Goal: Task Accomplishment & Management: Complete application form

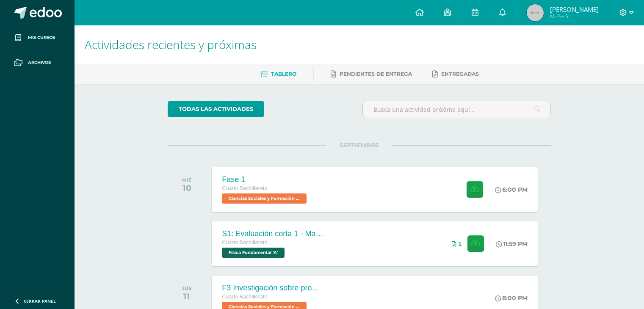
scroll to position [85, 0]
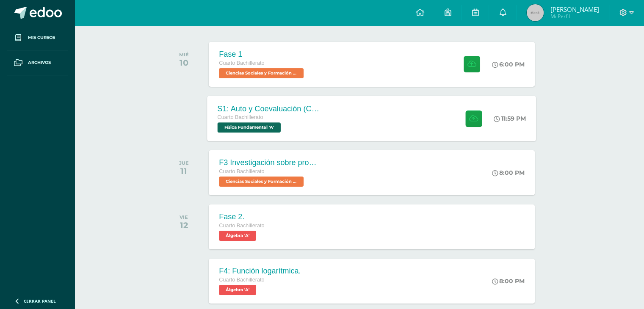
scroll to position [127, 3]
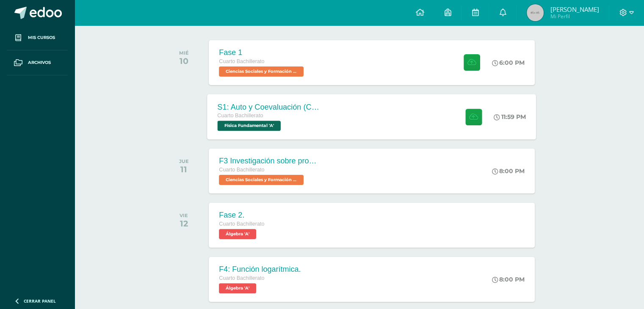
click at [239, 121] on span "Física Fundamental 'A'" at bounding box center [249, 126] width 63 height 10
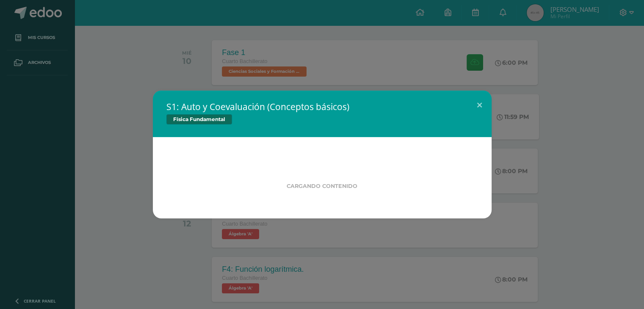
scroll to position [127, 0]
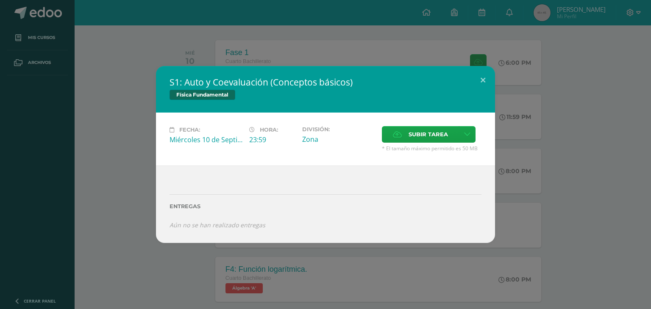
click at [139, 158] on div "S1: Auto y Coevaluación (Conceptos básicos) Física Fundamental Fecha: Miércoles…" at bounding box center [325, 154] width 644 height 177
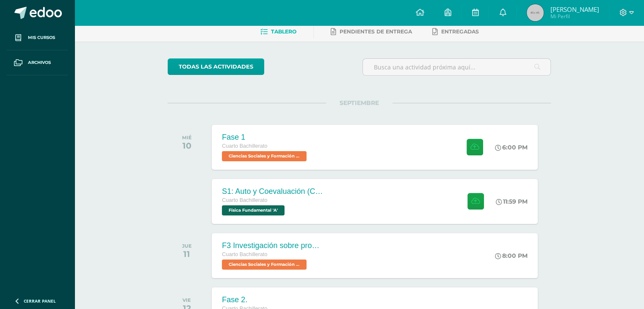
scroll to position [0, 0]
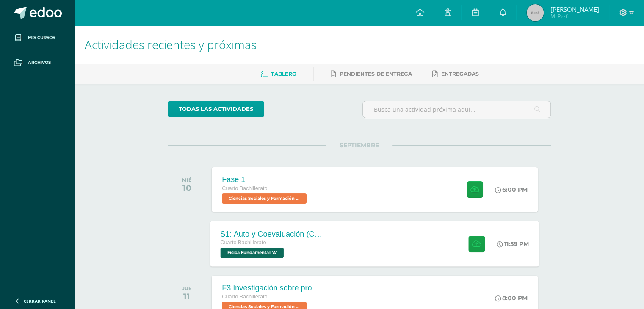
click at [309, 231] on div "S1: Auto y Coevaluación (Conceptos básicos)" at bounding box center [272, 234] width 103 height 9
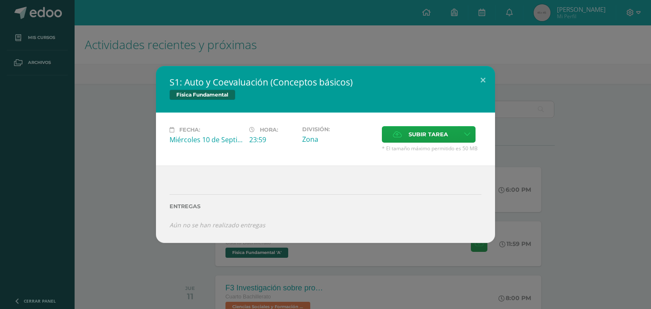
click at [392, 143] on div "Subir tarea" at bounding box center [432, 135] width 100 height 19
click at [395, 140] on label "Subir tarea" at bounding box center [420, 134] width 77 height 17
click at [0, 0] on input "Subir tarea" at bounding box center [0, 0] width 0 height 0
click at [395, 141] on label "Subir tarea" at bounding box center [420, 134] width 77 height 17
click at [0, 0] on input "Subir tarea" at bounding box center [0, 0] width 0 height 0
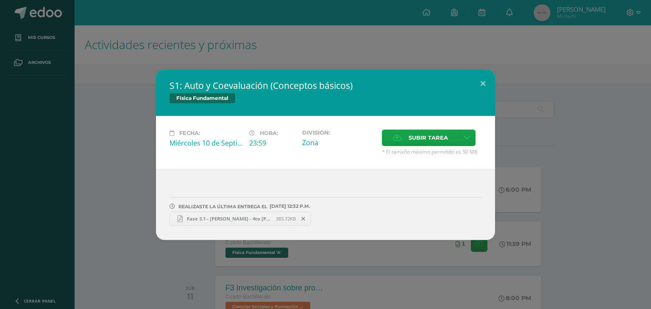
click at [129, 175] on div "S1: Auto y Coevaluación (Conceptos básicos) Física Fundamental Fecha: Miércoles…" at bounding box center [325, 154] width 644 height 171
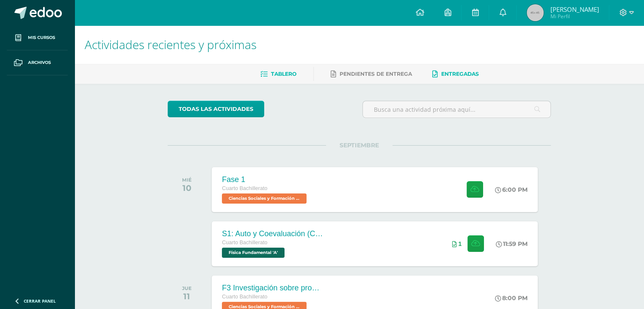
click at [435, 73] on icon at bounding box center [436, 74] width 6 height 7
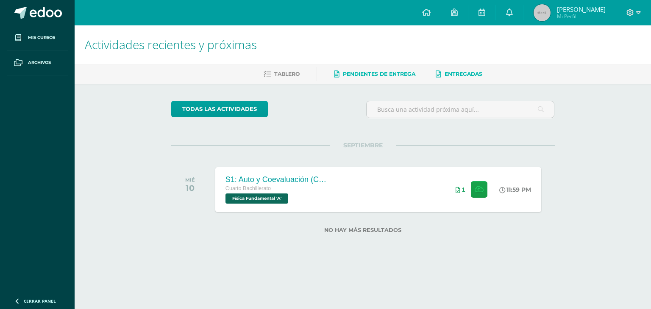
click at [360, 77] on span "Pendientes de entrega" at bounding box center [379, 74] width 72 height 6
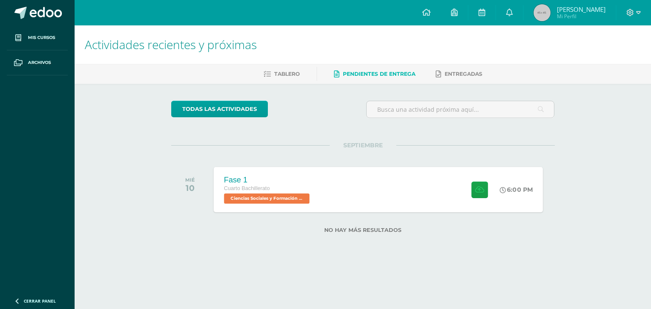
click at [291, 194] on span "Ciencias Sociales y Formación Ciudadana 'A'" at bounding box center [267, 199] width 86 height 10
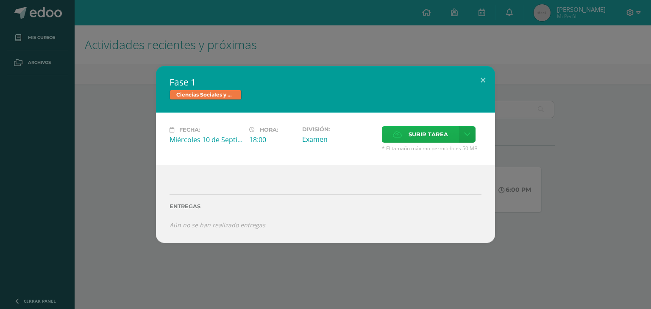
click at [400, 129] on label "Subir tarea" at bounding box center [420, 134] width 77 height 17
click at [0, 0] on input "Subir tarea" at bounding box center [0, 0] width 0 height 0
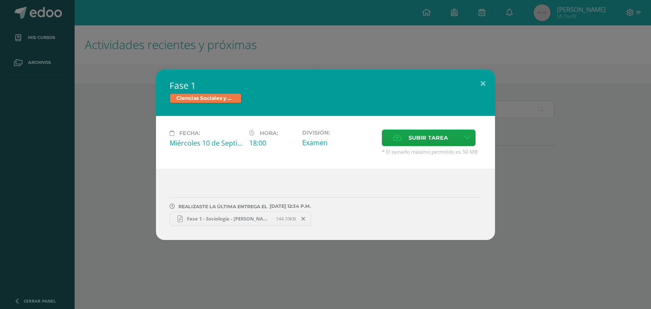
click at [605, 166] on div "Fase 1 Ciencias Sociales y Formación Ciudadana Fecha: Miércoles 10 de Septiembr…" at bounding box center [325, 154] width 644 height 171
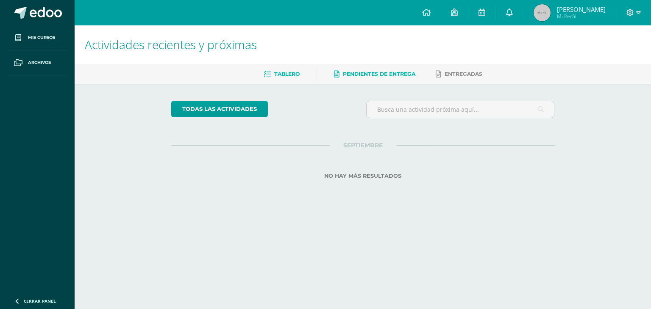
click at [280, 71] on span "Tablero" at bounding box center [286, 74] width 25 height 6
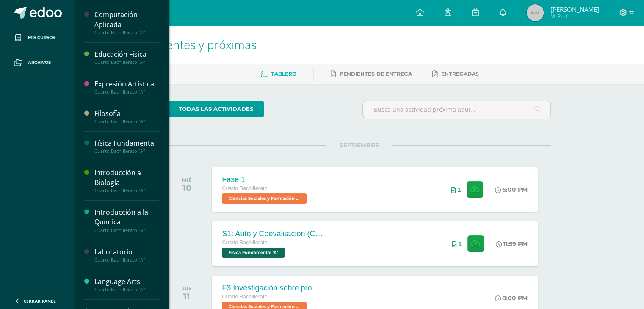
scroll to position [127, 0]
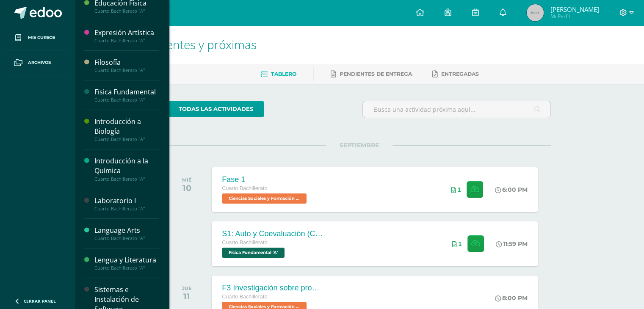
click at [116, 90] on div "Física Fundamental" at bounding box center [126, 92] width 64 height 10
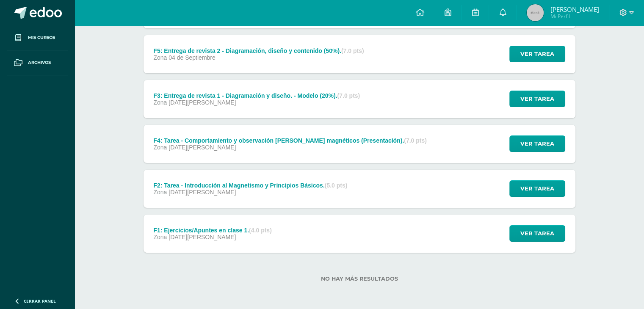
scroll to position [108, 0]
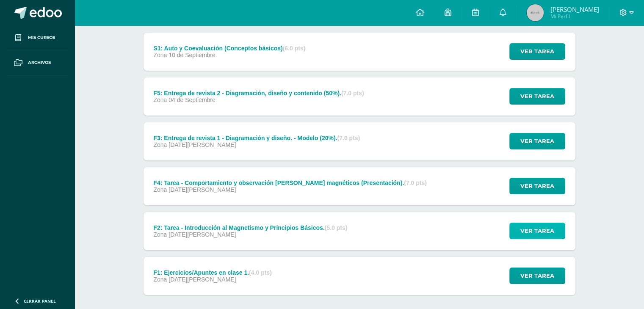
click at [529, 236] on span "Ver tarea" at bounding box center [538, 231] width 34 height 16
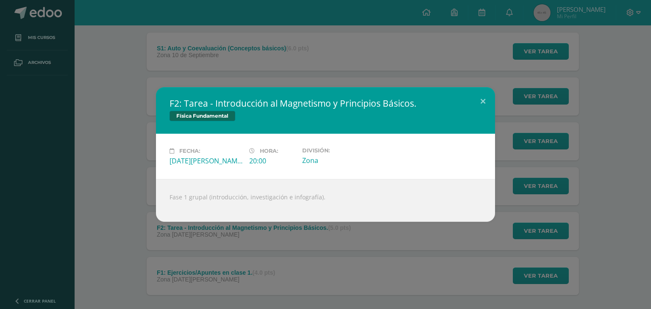
click at [110, 204] on div "F2: Tarea - Introducción al Magnetismo y Principios Básicos. Física Fundamental…" at bounding box center [325, 154] width 644 height 135
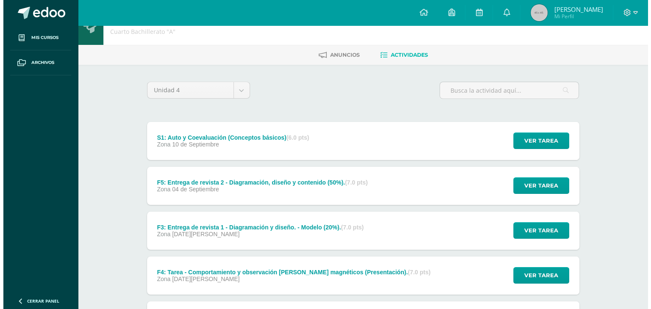
scroll to position [0, 0]
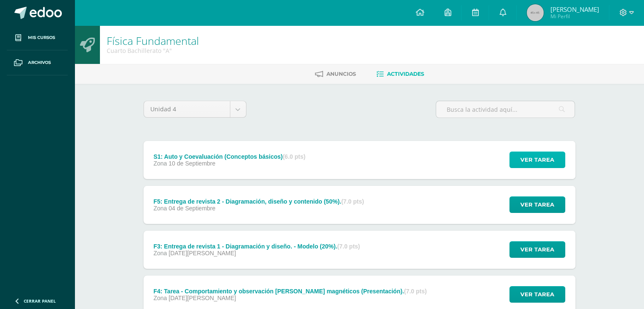
click at [536, 165] on span "Ver tarea" at bounding box center [538, 160] width 34 height 16
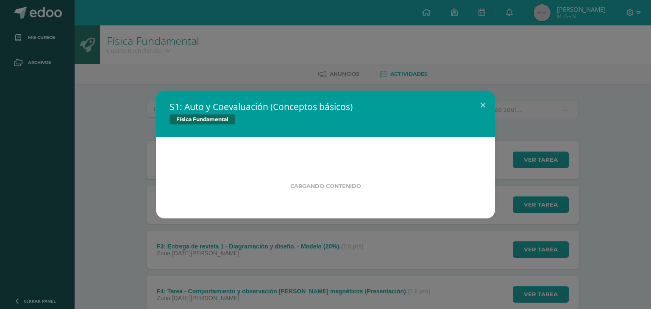
click at [595, 219] on div "S1: Auto y Coevaluación (Conceptos básicos) Física Fundamental Cargando conteni…" at bounding box center [325, 154] width 651 height 309
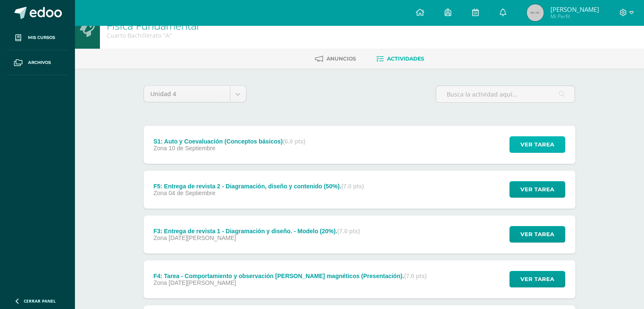
scroll to position [42, 0]
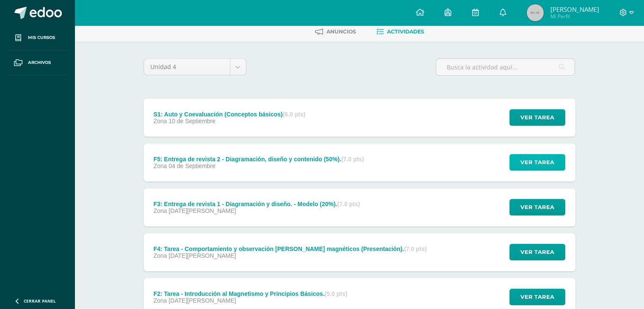
click at [537, 168] on span "Ver tarea" at bounding box center [538, 163] width 34 height 16
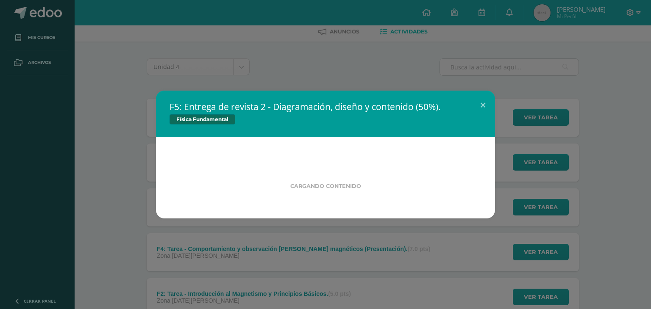
click at [122, 144] on div "F5: Entrega de revista 2 - Diagramación, diseño y contenido (50%). Física Funda…" at bounding box center [325, 155] width 644 height 128
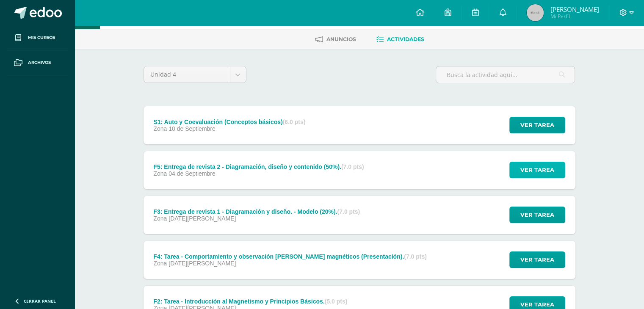
scroll to position [0, 0]
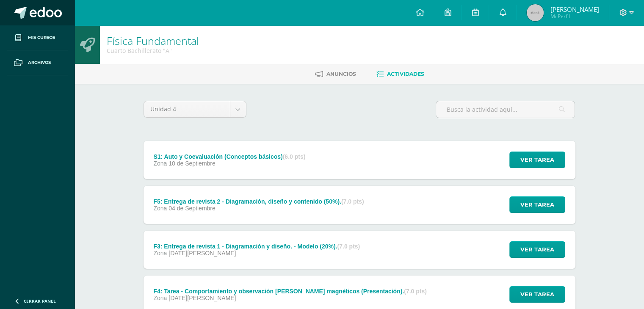
click at [59, 6] on link at bounding box center [37, 12] width 75 height 25
